Goal: Find specific page/section: Find specific page/section

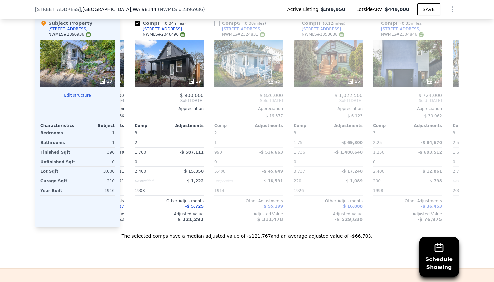
scroll to position [694, 0]
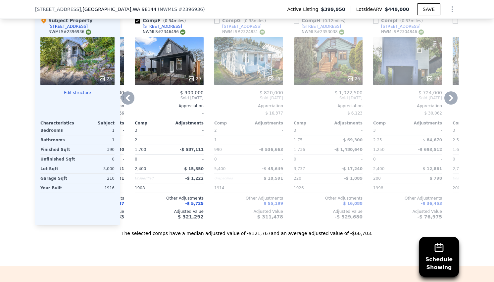
click at [126, 100] on icon at bounding box center [128, 98] width 4 height 7
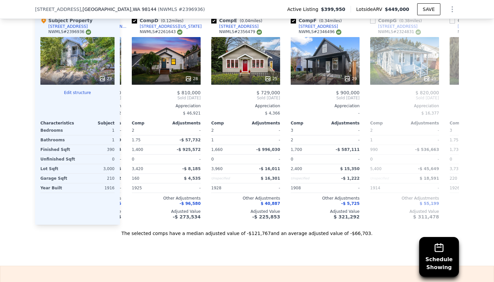
scroll to position [0, 231]
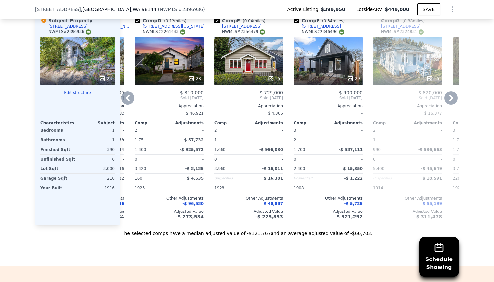
click at [127, 103] on icon at bounding box center [127, 97] width 13 height 13
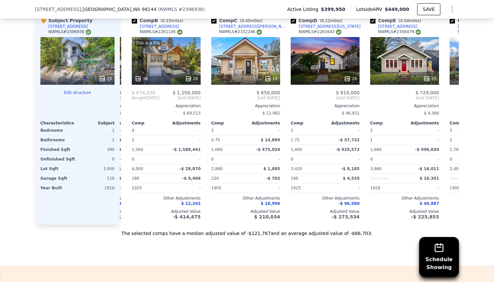
scroll to position [0, 72]
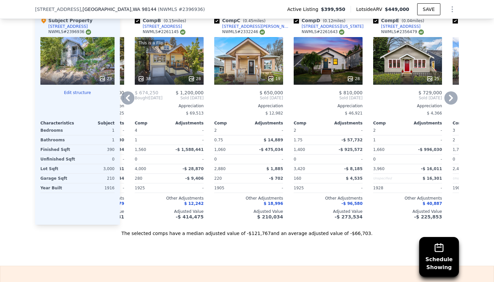
click at [127, 103] on icon at bounding box center [127, 97] width 13 height 13
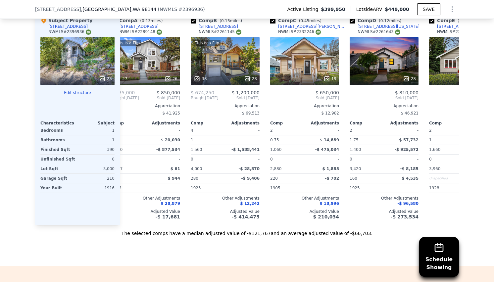
scroll to position [0, 0]
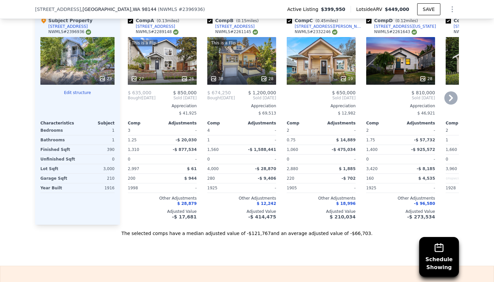
click at [449, 101] on icon at bounding box center [451, 98] width 4 height 7
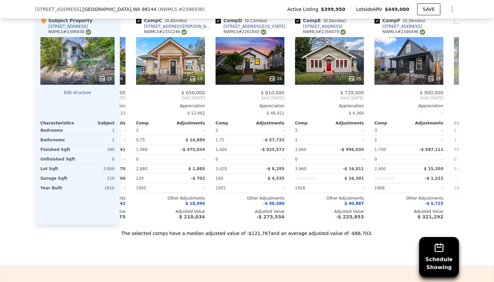
scroll to position [0, 159]
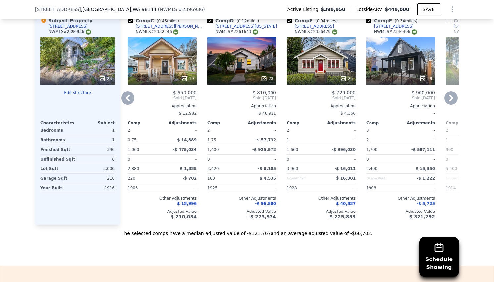
click at [123, 105] on icon at bounding box center [127, 97] width 13 height 13
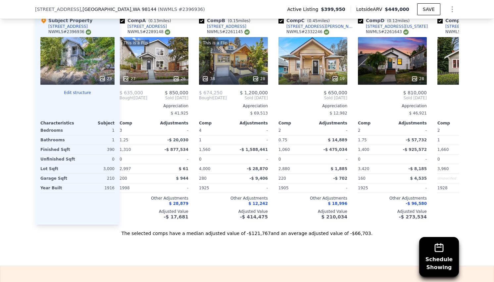
scroll to position [0, 0]
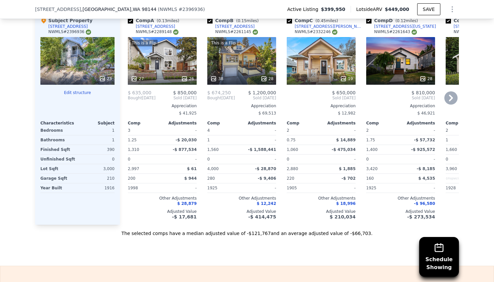
click at [449, 101] on icon at bounding box center [451, 98] width 4 height 7
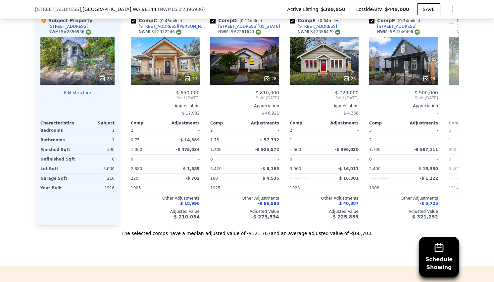
scroll to position [0, 159]
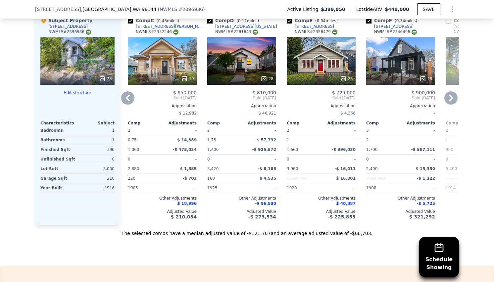
click at [449, 105] on icon at bounding box center [450, 97] width 13 height 13
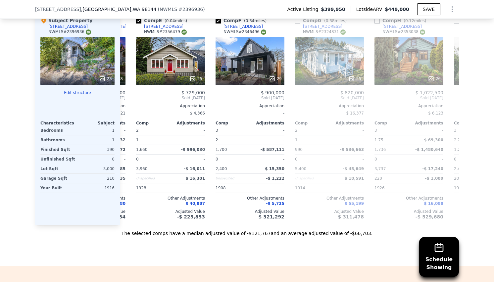
scroll to position [0, 318]
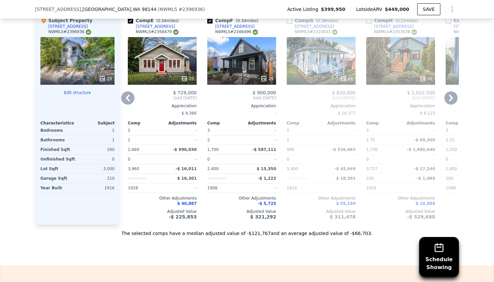
click at [449, 105] on icon at bounding box center [450, 97] width 13 height 13
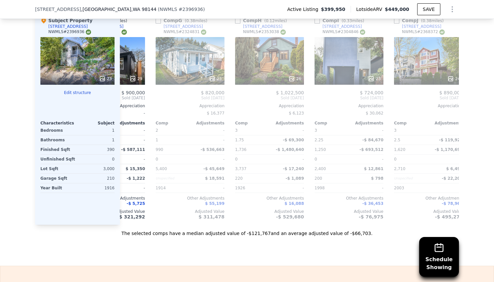
scroll to position [0, 476]
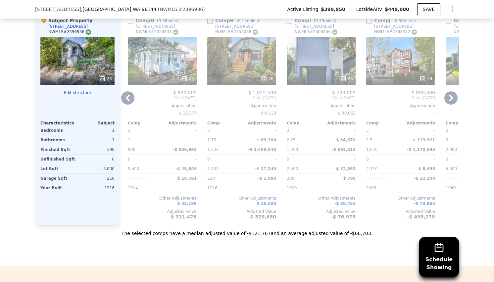
click at [449, 105] on icon at bounding box center [450, 97] width 13 height 13
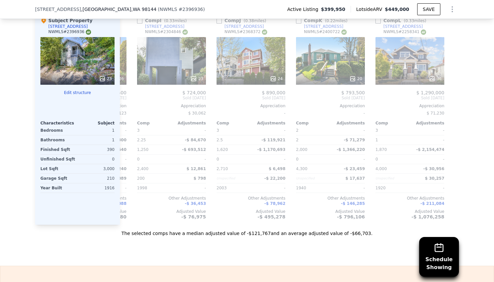
scroll to position [0, 630]
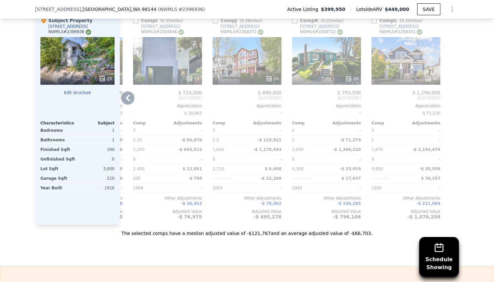
click at [450, 107] on div at bounding box center [453, 118] width 11 height 213
click at [123, 100] on icon at bounding box center [127, 97] width 13 height 13
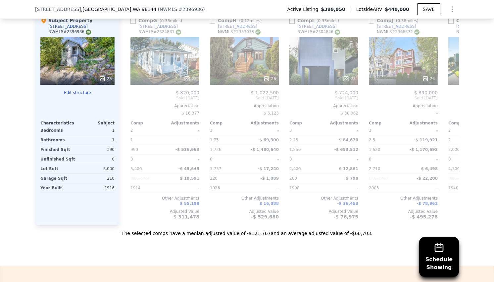
scroll to position [0, 471]
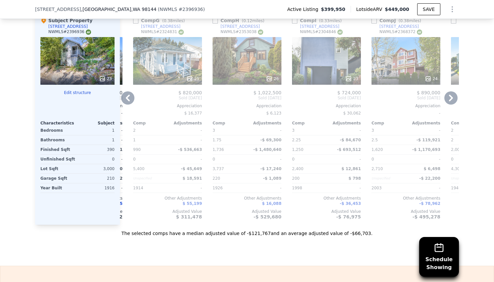
click at [121, 101] on icon at bounding box center [127, 97] width 13 height 13
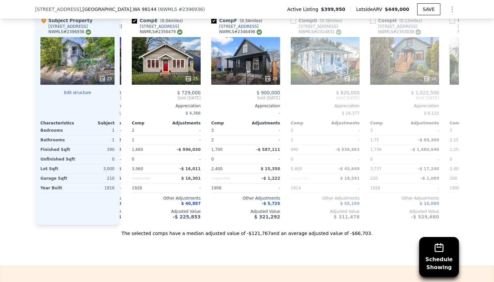
scroll to position [0, 312]
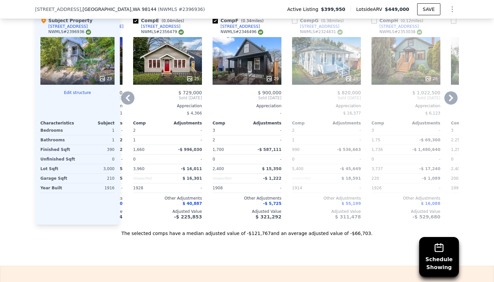
click at [124, 104] on icon at bounding box center [127, 97] width 13 height 13
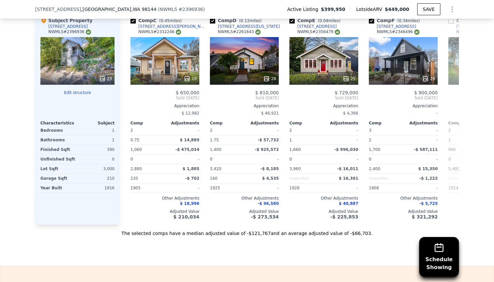
scroll to position [0, 153]
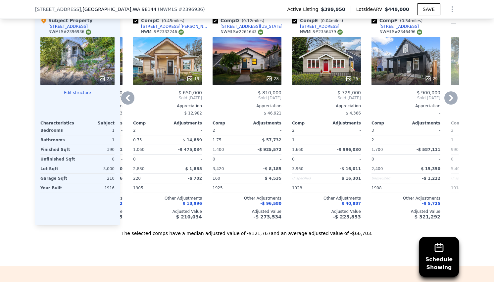
click at [124, 104] on icon at bounding box center [127, 97] width 13 height 13
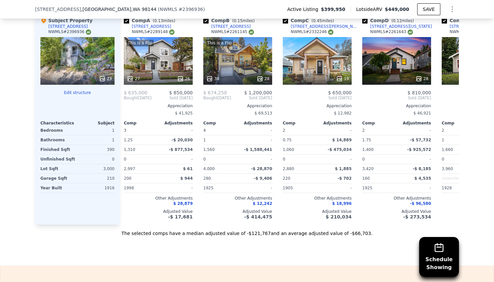
scroll to position [0, 0]
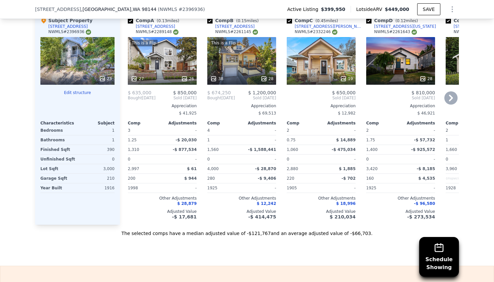
click at [447, 103] on icon at bounding box center [450, 97] width 13 height 13
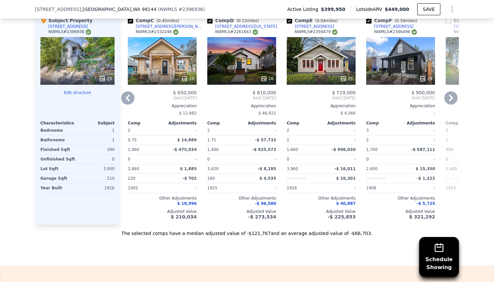
click at [447, 102] on icon at bounding box center [450, 97] width 13 height 13
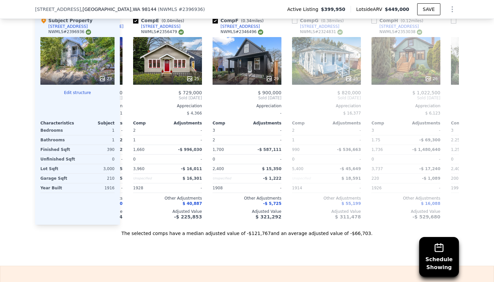
scroll to position [0, 318]
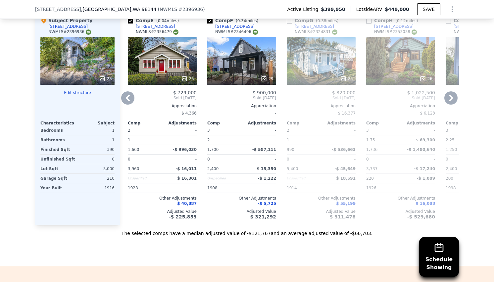
click at [447, 102] on icon at bounding box center [450, 97] width 13 height 13
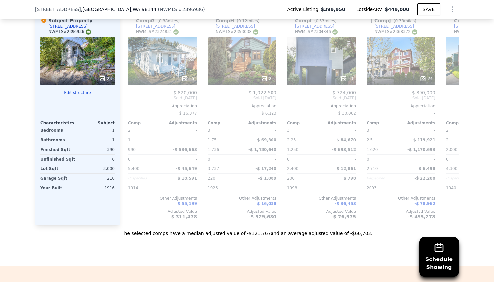
scroll to position [0, 476]
